Goal: Transaction & Acquisition: Subscribe to service/newsletter

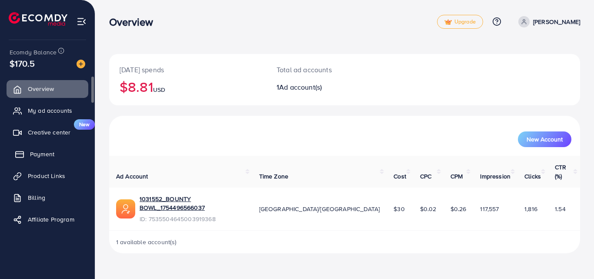
click at [53, 157] on span "Payment" at bounding box center [42, 154] width 24 height 9
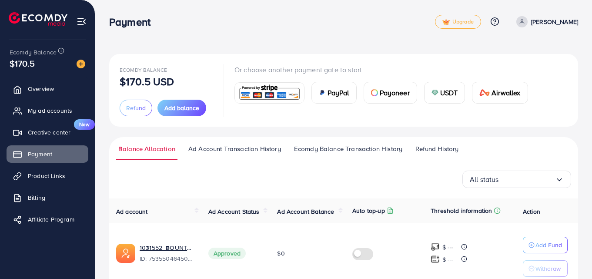
click at [251, 93] on img at bounding box center [270, 93] width 64 height 19
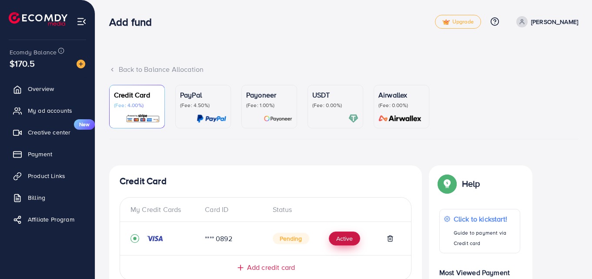
click at [339, 237] on button "Active" at bounding box center [344, 238] width 31 height 14
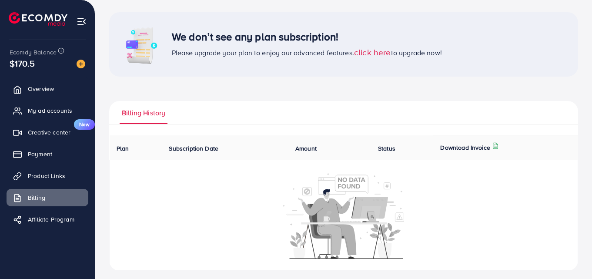
scroll to position [47, 0]
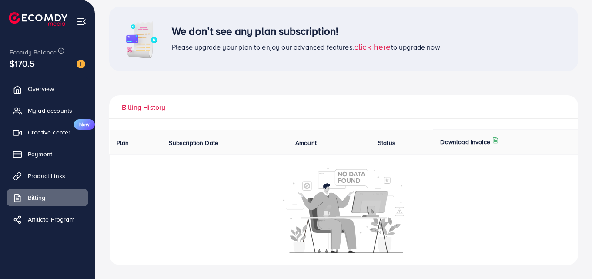
click at [378, 45] on span "click here" at bounding box center [372, 46] width 37 height 12
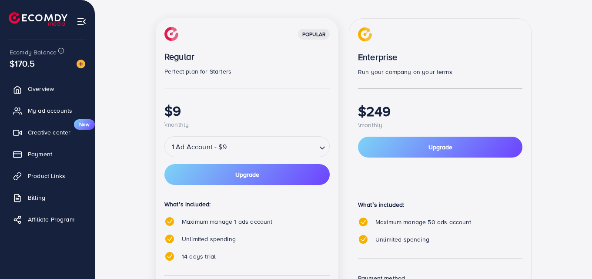
scroll to position [113, 0]
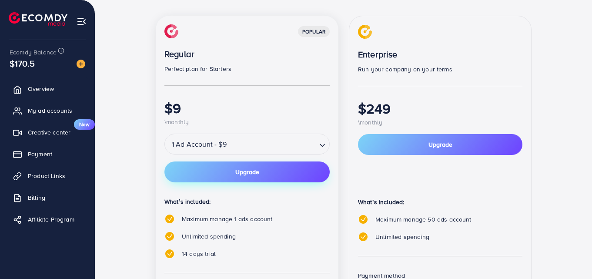
click at [238, 178] on button "Upgrade" at bounding box center [246, 171] width 165 height 21
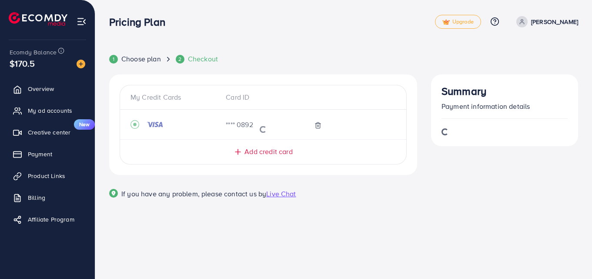
scroll to position [0, 0]
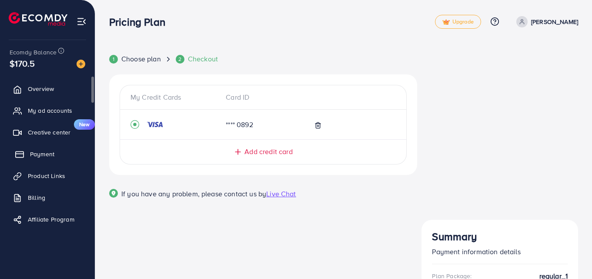
click at [44, 152] on span "Payment" at bounding box center [42, 154] width 24 height 9
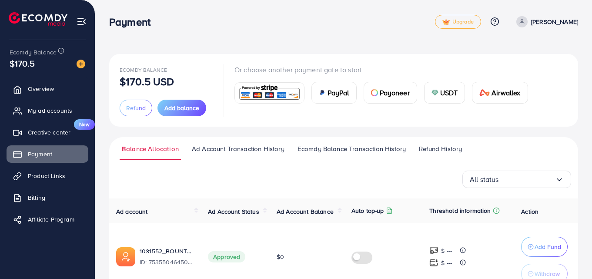
click at [263, 117] on div "Ecomdy Balance $170.5 USD Refund Add balance Or choose another payment gate to …" at bounding box center [343, 90] width 469 height 73
click at [261, 96] on img at bounding box center [270, 93] width 64 height 19
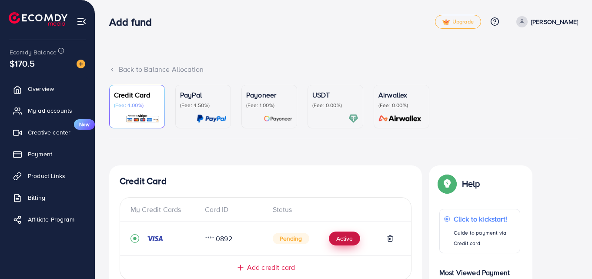
click at [339, 236] on button "Active" at bounding box center [344, 238] width 31 height 14
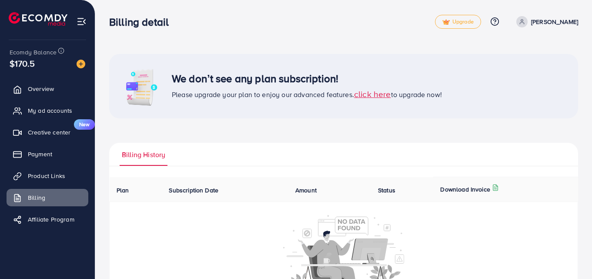
click at [372, 96] on span "click here" at bounding box center [372, 94] width 37 height 12
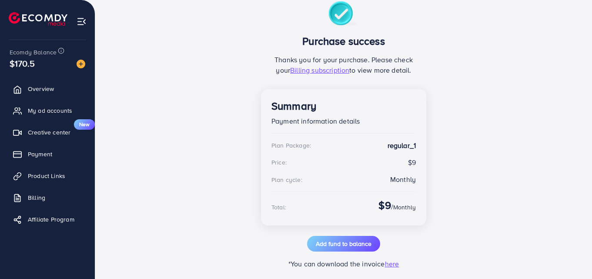
scroll to position [84, 0]
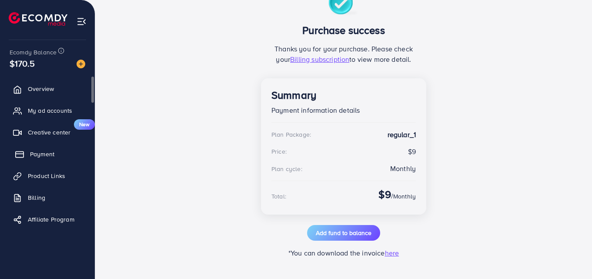
click at [40, 153] on span "Payment" at bounding box center [42, 154] width 24 height 9
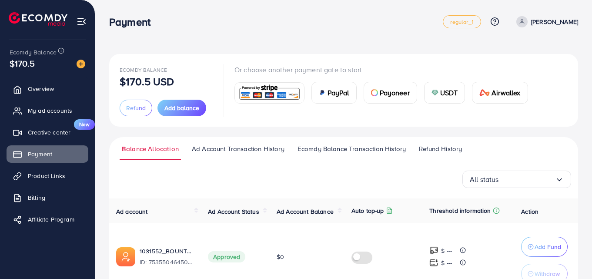
click at [381, 88] on span "Payoneer" at bounding box center [395, 92] width 30 height 10
